Goal: Information Seeking & Learning: Find specific fact

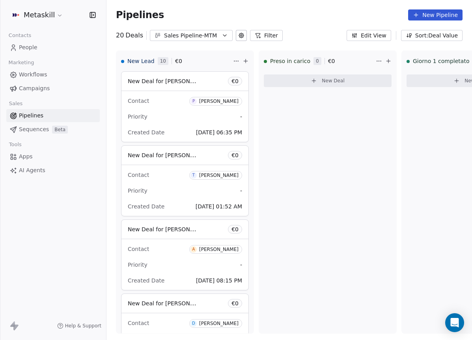
click at [47, 51] on link "People" at bounding box center [52, 47] width 93 height 13
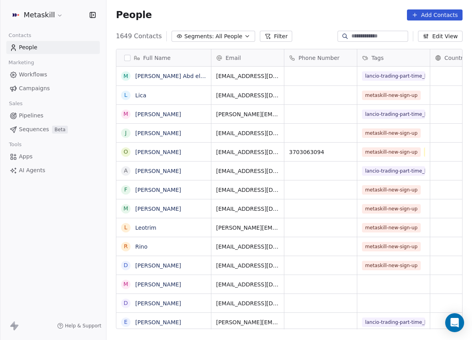
scroll to position [300, 366]
paste input "**********"
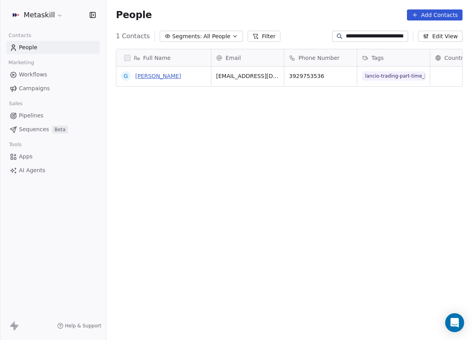
type input "**********"
click at [175, 75] on link "[PERSON_NAME]" at bounding box center [158, 76] width 46 height 6
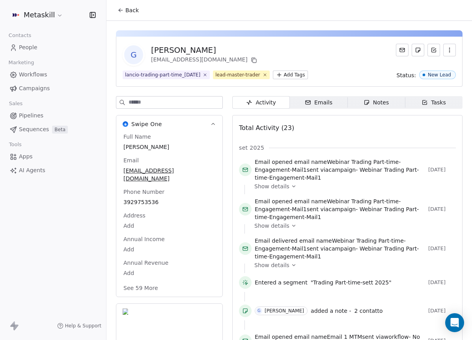
click at [390, 103] on span "Notes Notes" at bounding box center [376, 102] width 58 height 13
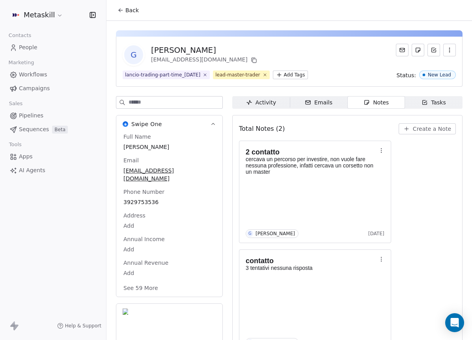
click at [275, 107] on span "Activity Activity" at bounding box center [261, 102] width 58 height 13
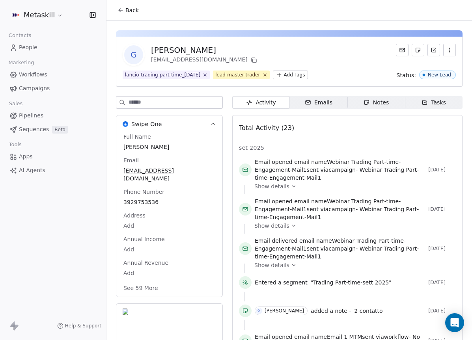
click at [128, 13] on span "Back" at bounding box center [131, 10] width 13 height 8
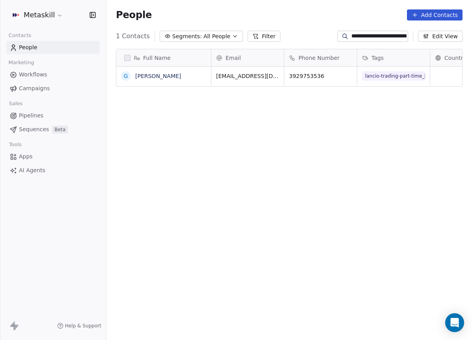
scroll to position [300, 366]
click at [290, 121] on div "Full Name G [PERSON_NAME] Email Phone Number Tags Country Website Job Title Sta…" at bounding box center [289, 192] width 366 height 299
click at [155, 74] on link "[PERSON_NAME]" at bounding box center [158, 76] width 46 height 6
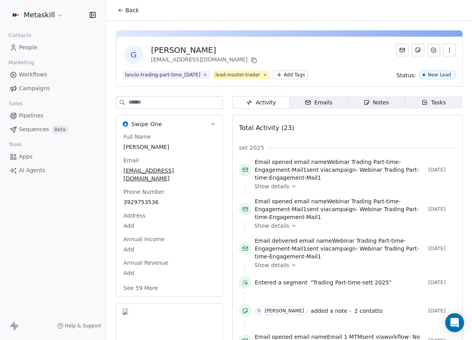
click at [216, 120] on button "Swipe One" at bounding box center [169, 124] width 106 height 17
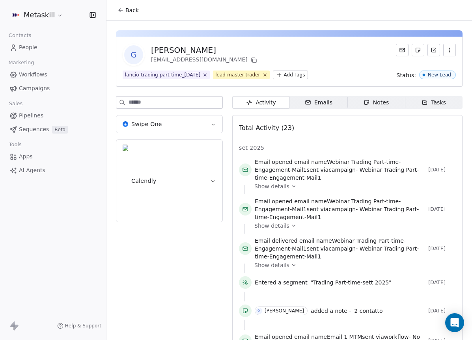
click at [216, 120] on button "Swipe One" at bounding box center [169, 124] width 106 height 17
